Goal: Information Seeking & Learning: Learn about a topic

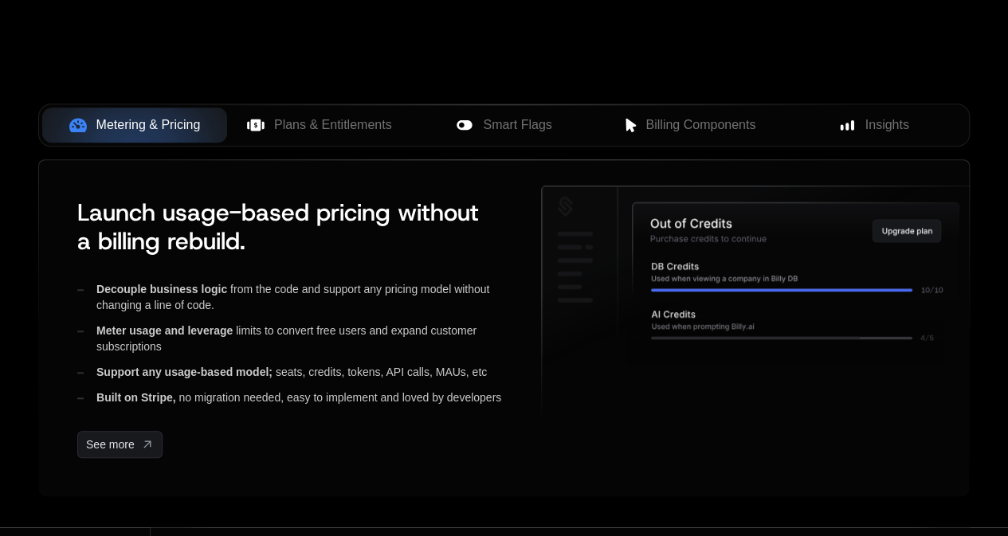
scroll to position [646, 0]
click at [510, 116] on span "Smart Flags" at bounding box center [517, 124] width 69 height 19
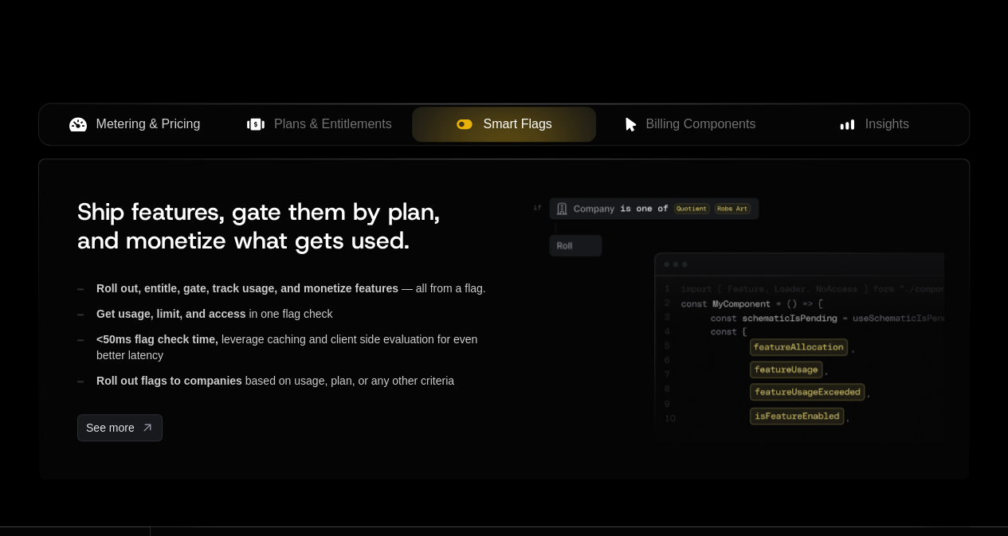
click at [179, 120] on span "Metering & Pricing" at bounding box center [148, 124] width 104 height 19
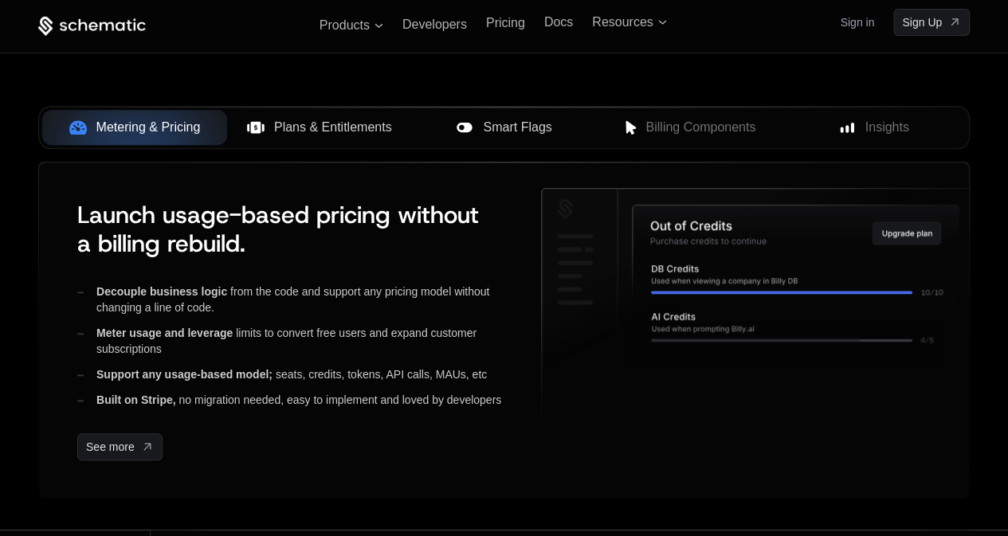
scroll to position [642, 0]
click at [366, 128] on span "Plans & Entitlements" at bounding box center [333, 128] width 118 height 19
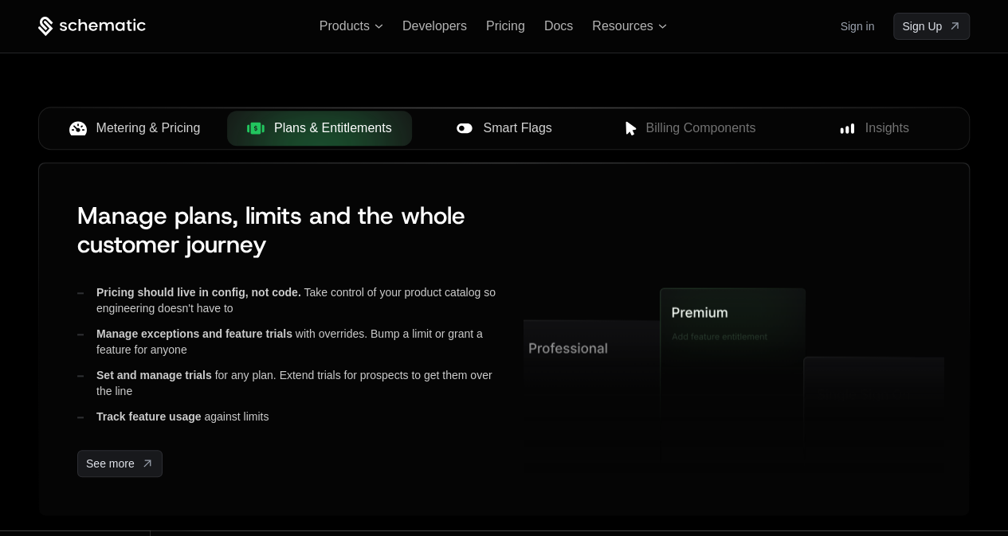
click at [474, 123] on div "Smart Flags" at bounding box center [504, 128] width 159 height 19
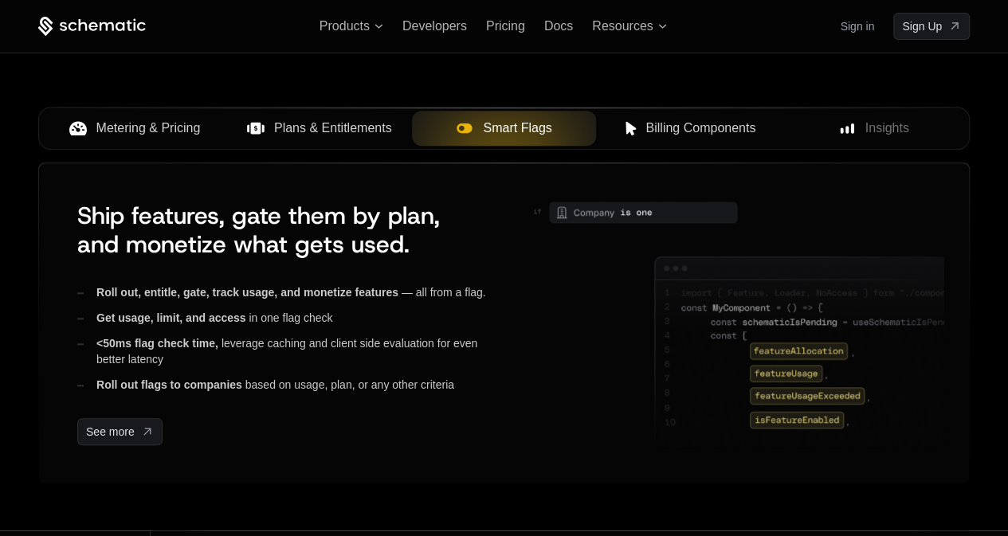
click at [668, 126] on span "Billing Components" at bounding box center [701, 128] width 110 height 19
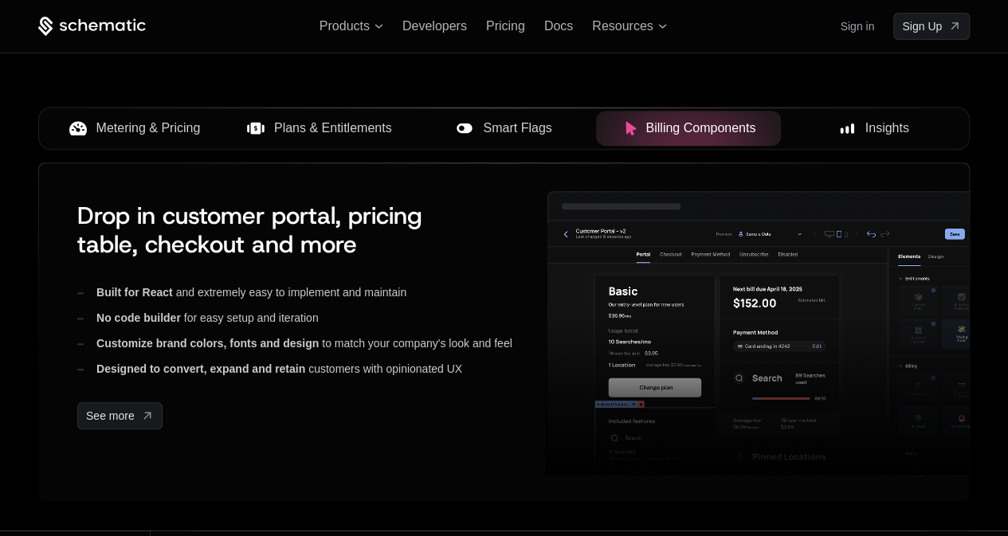
click at [881, 127] on span "Insights" at bounding box center [887, 128] width 44 height 19
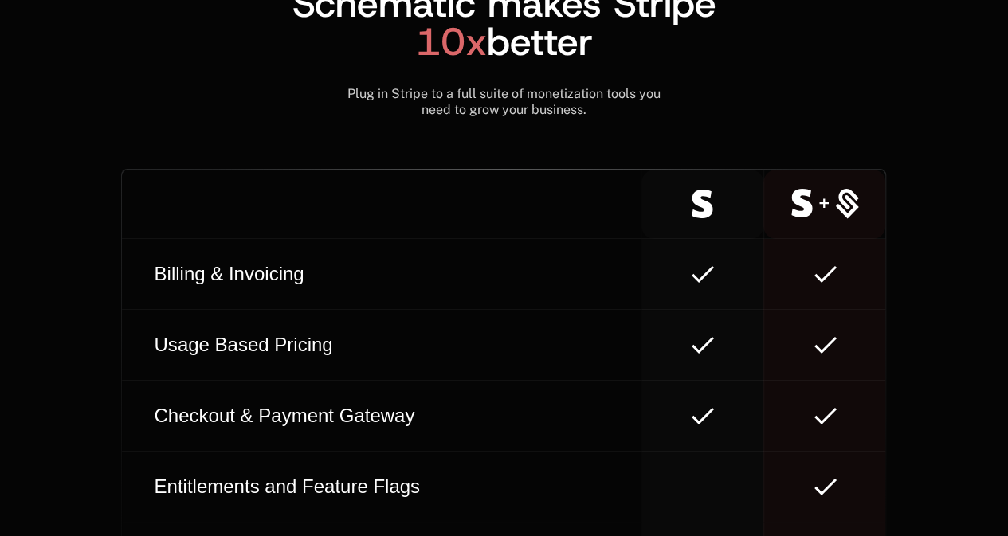
scroll to position [8912, 0]
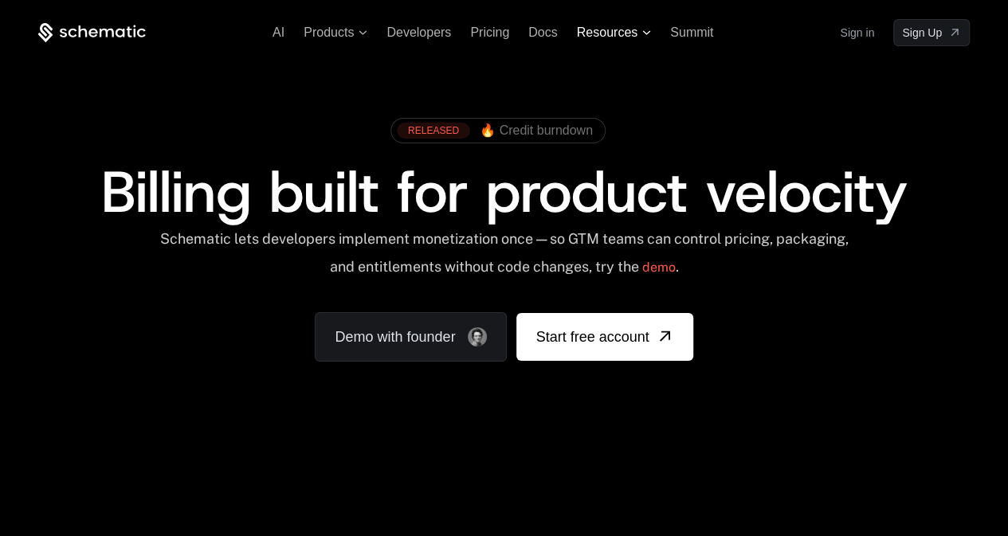
click at [643, 29] on span "Resources" at bounding box center [614, 33] width 74 height 14
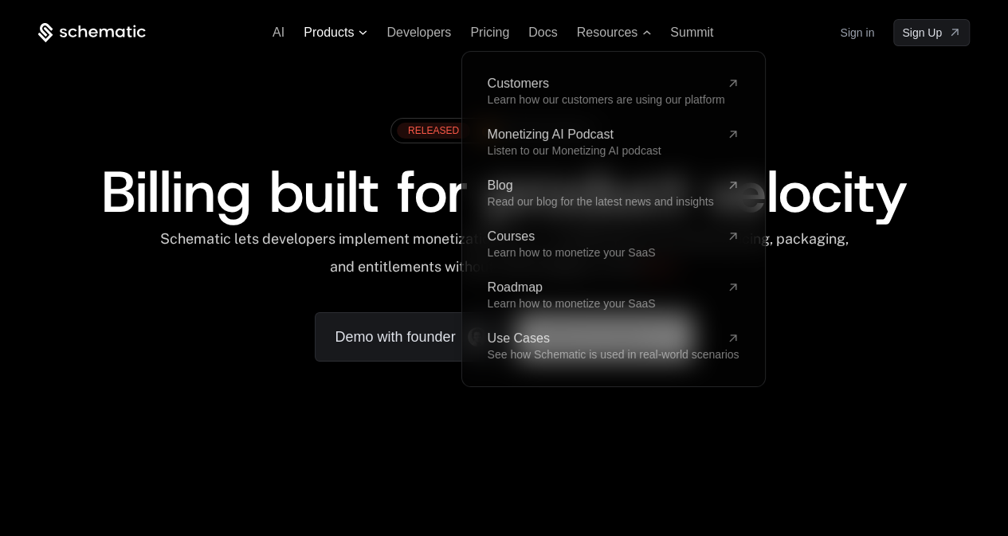
click at [325, 32] on span "Products" at bounding box center [329, 33] width 50 height 14
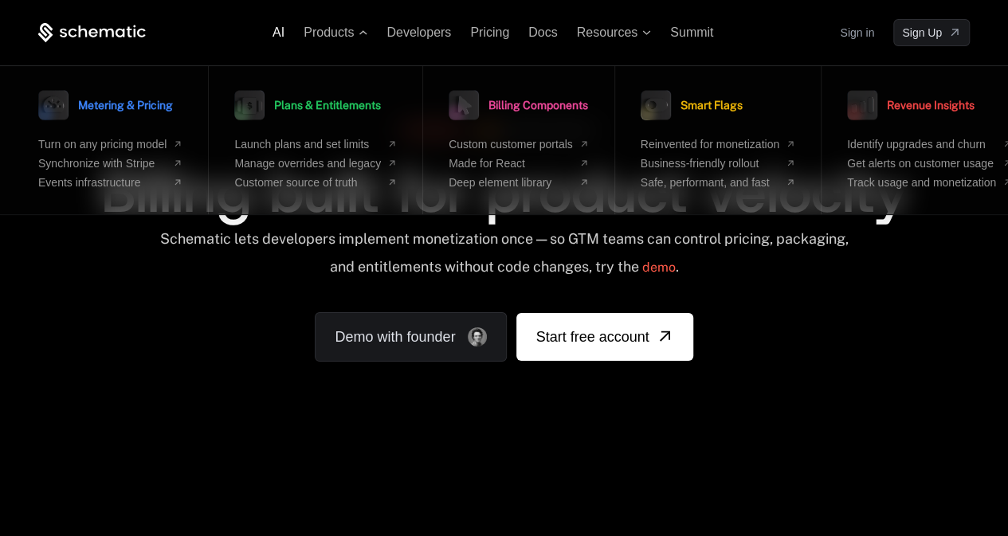
click at [282, 33] on span "AI" at bounding box center [279, 33] width 12 height 14
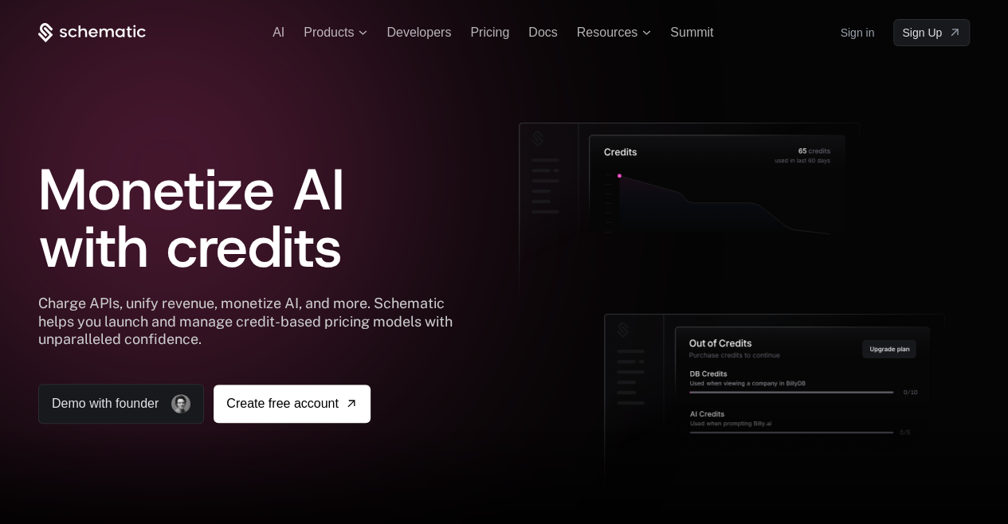
click at [346, 44] on div "AI Products Developers Pricing Docs Resources Summit Sign in Sign Up" at bounding box center [504, 32] width 932 height 27
click at [346, 41] on div "AI Products Developers Pricing Docs Resources Summit Sign in Sign Up" at bounding box center [504, 32] width 932 height 27
click at [340, 29] on span "Products" at bounding box center [329, 33] width 50 height 14
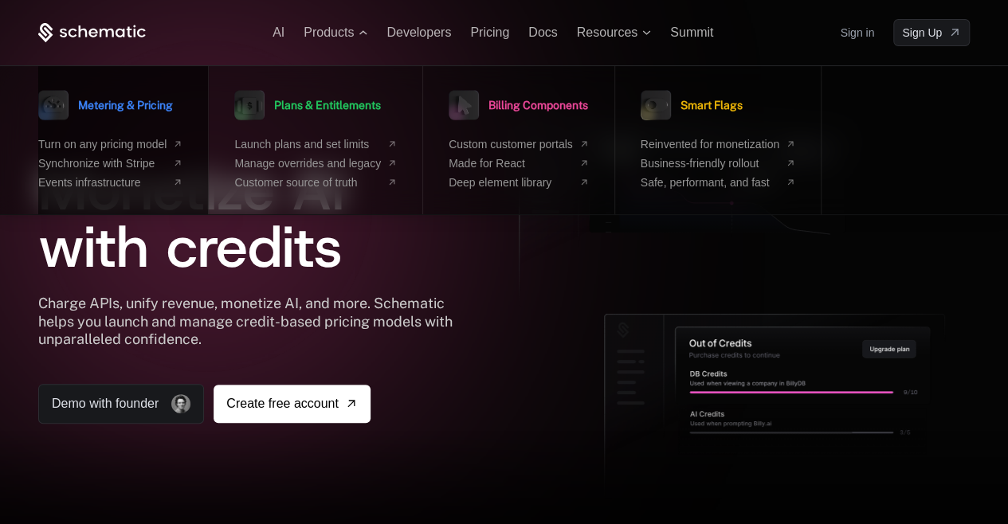
click at [145, 100] on span "Metering & Pricing" at bounding box center [125, 105] width 95 height 11
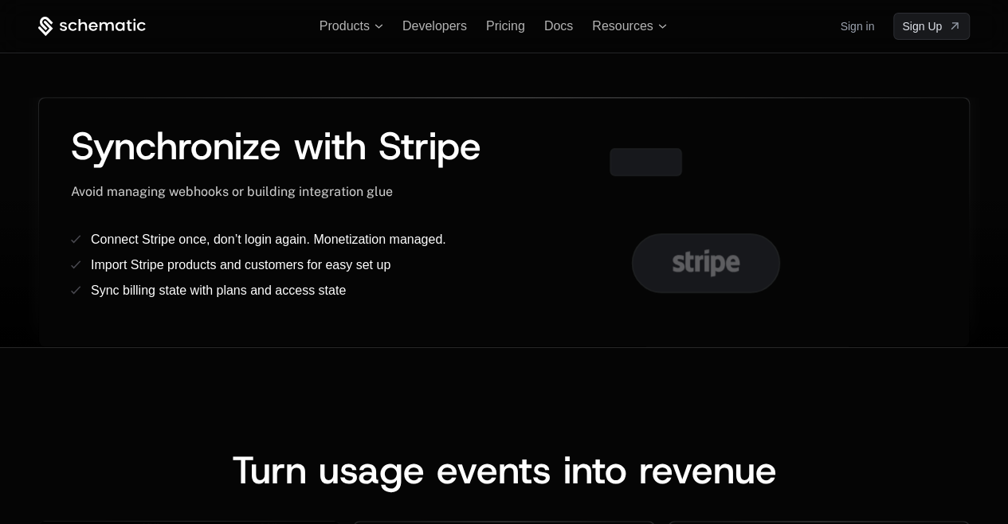
scroll to position [729, 0]
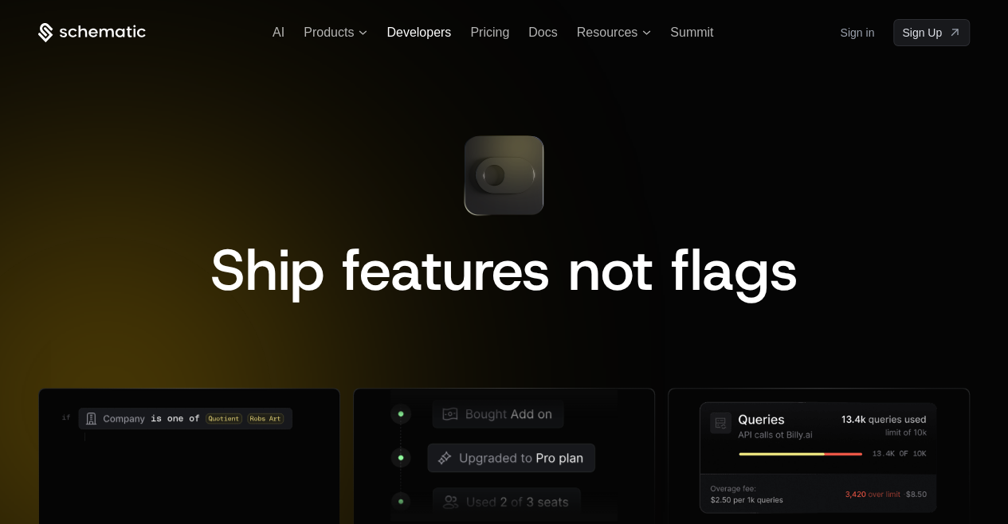
click at [418, 37] on span "Developers" at bounding box center [419, 33] width 65 height 14
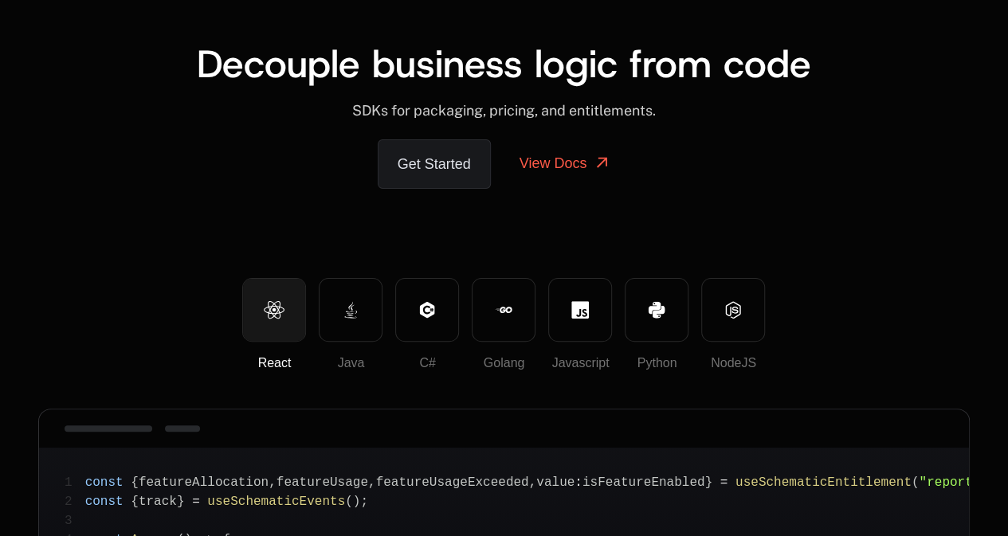
scroll to position [80, 0]
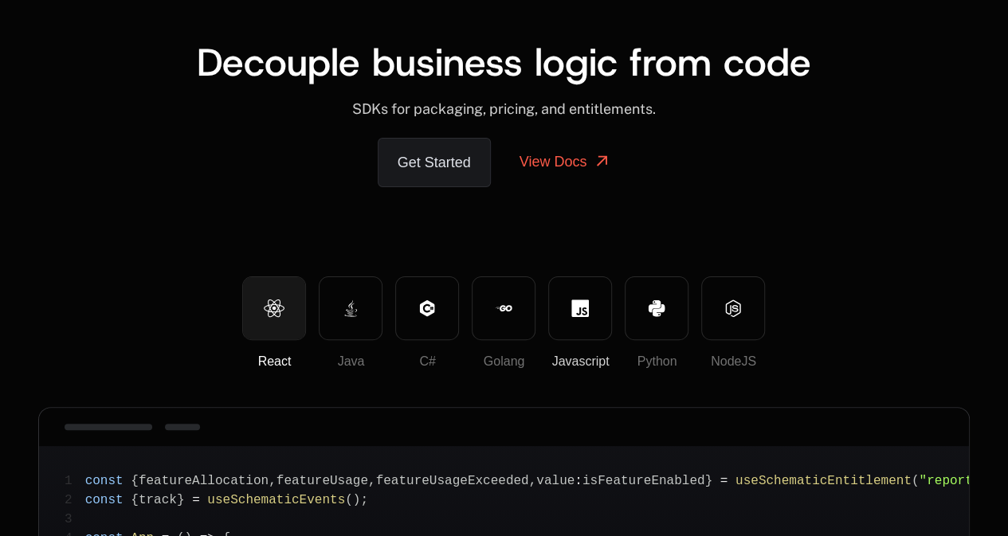
click at [585, 313] on icon at bounding box center [580, 309] width 18 height 18
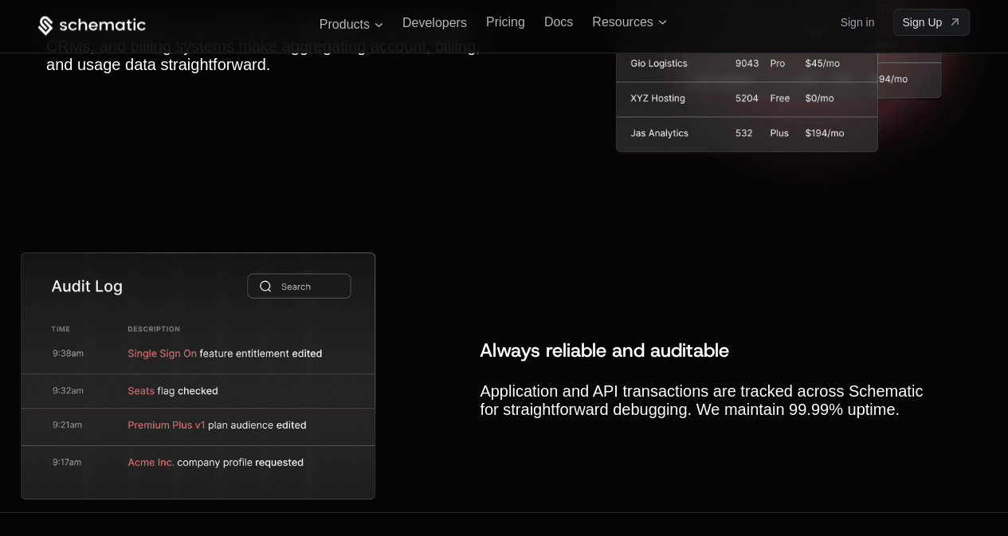
scroll to position [5422, 0]
